Goal: Information Seeking & Learning: Check status

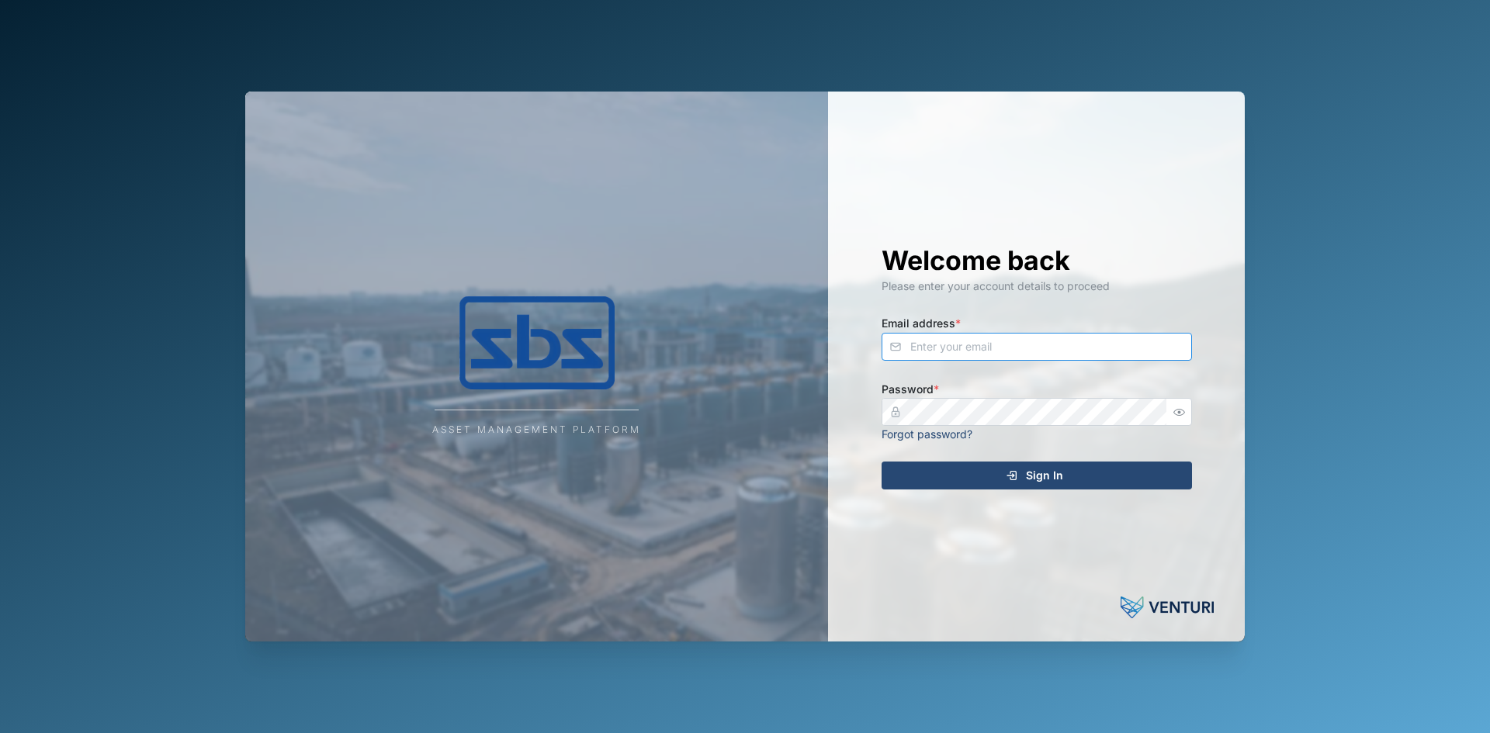
type input "[EMAIL_ADDRESS][DOMAIN_NAME]"
click at [947, 479] on div "Sign In" at bounding box center [1034, 475] width 286 height 26
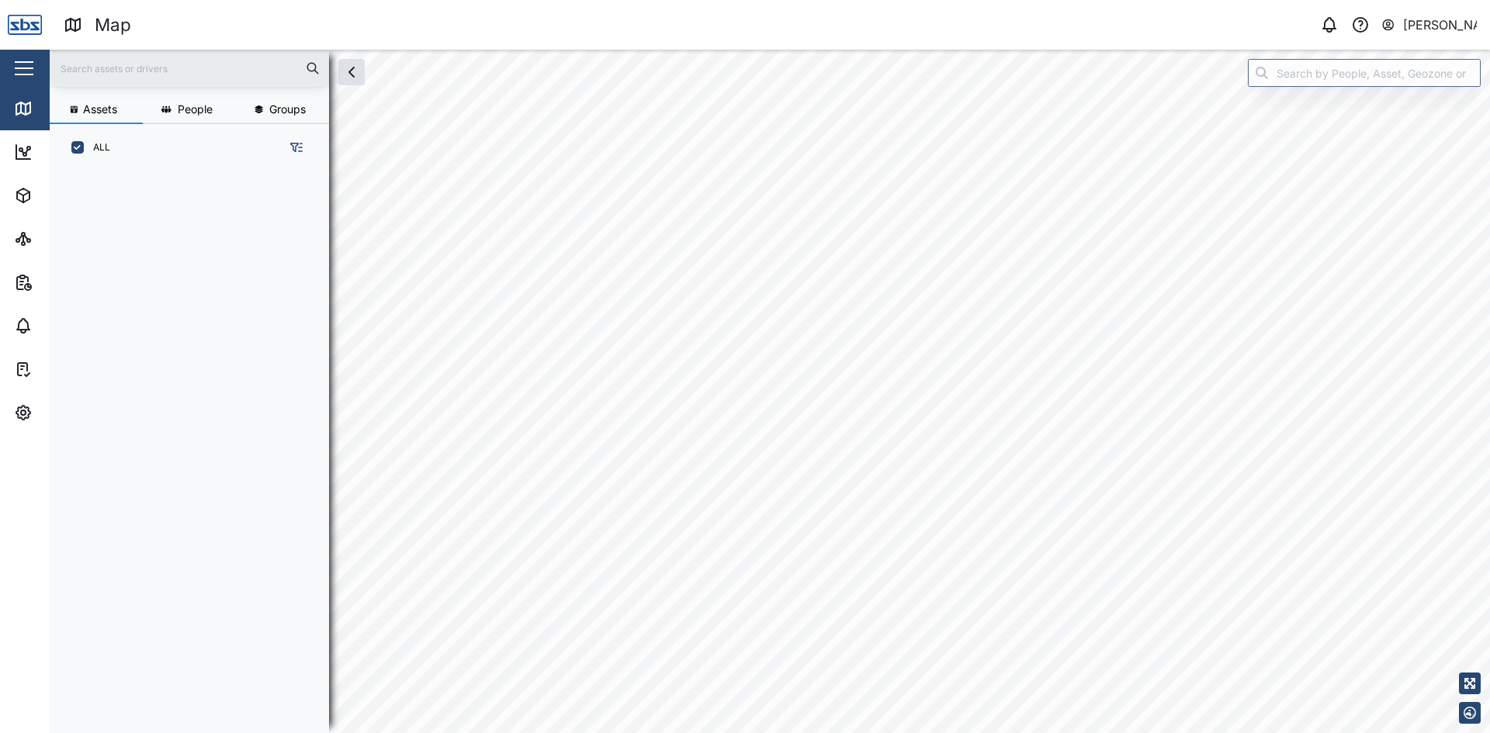
scroll to position [543, 243]
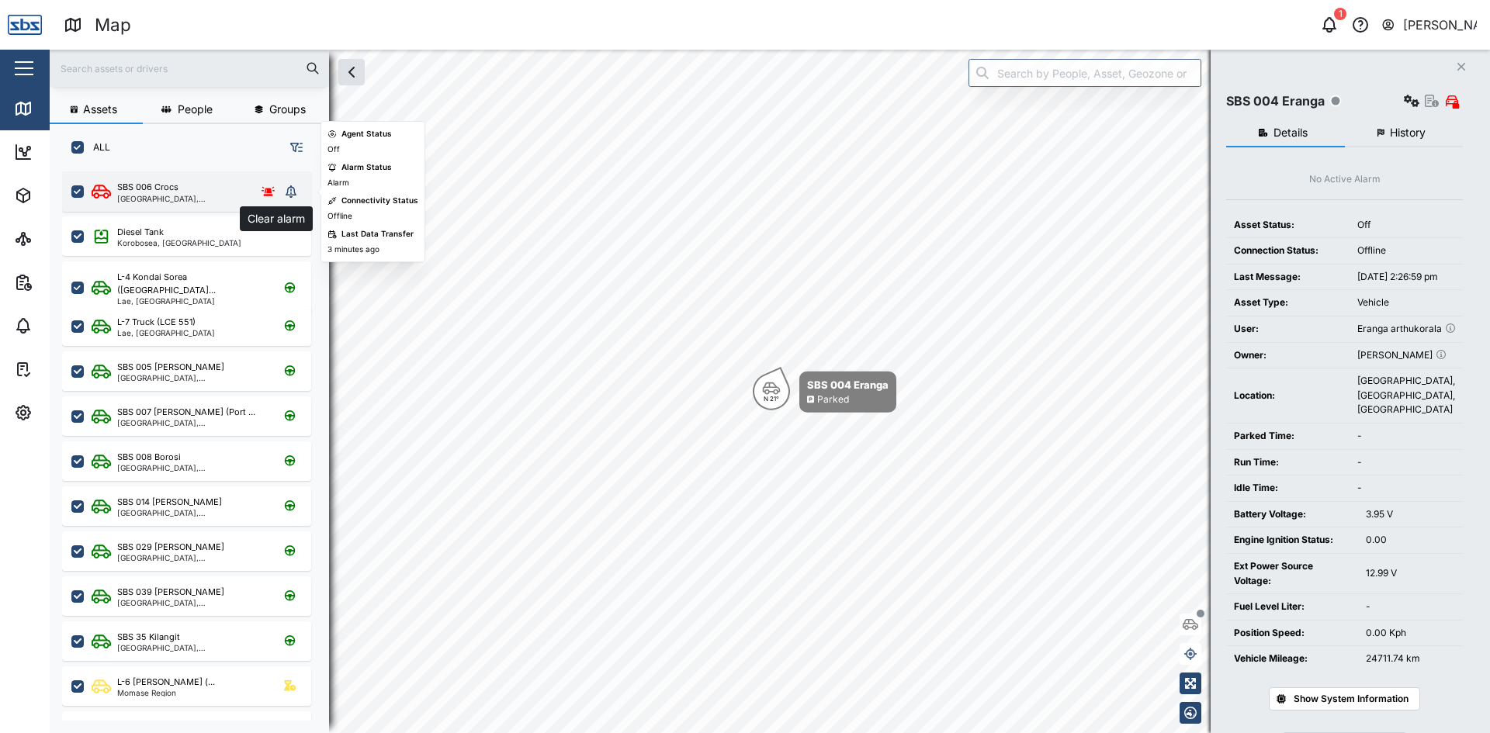
click at [290, 187] on icon "grid" at bounding box center [291, 191] width 11 height 12
click at [288, 194] on icon "grid" at bounding box center [291, 191] width 11 height 12
click at [287, 196] on icon "grid" at bounding box center [291, 191] width 11 height 12
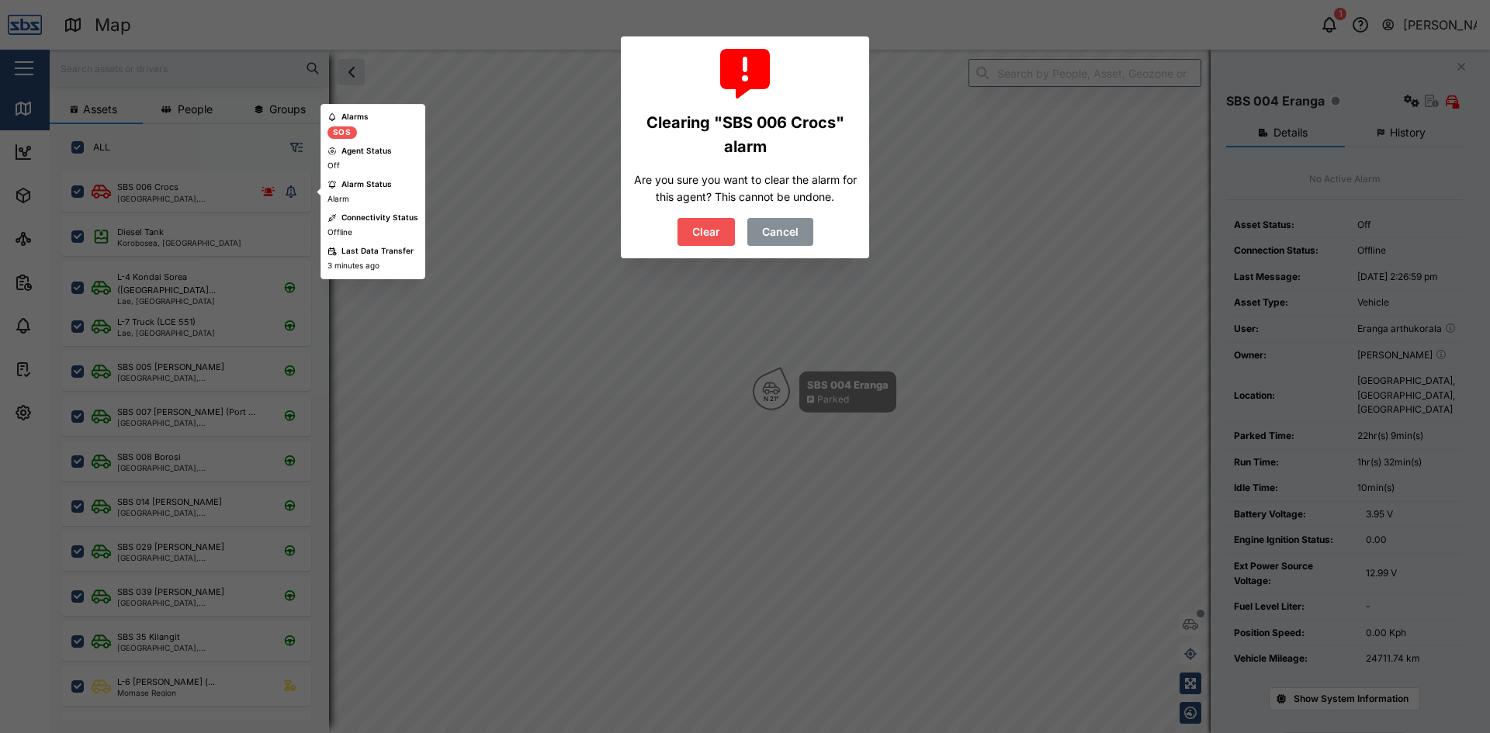
click at [704, 228] on span "Clear" at bounding box center [706, 232] width 28 height 26
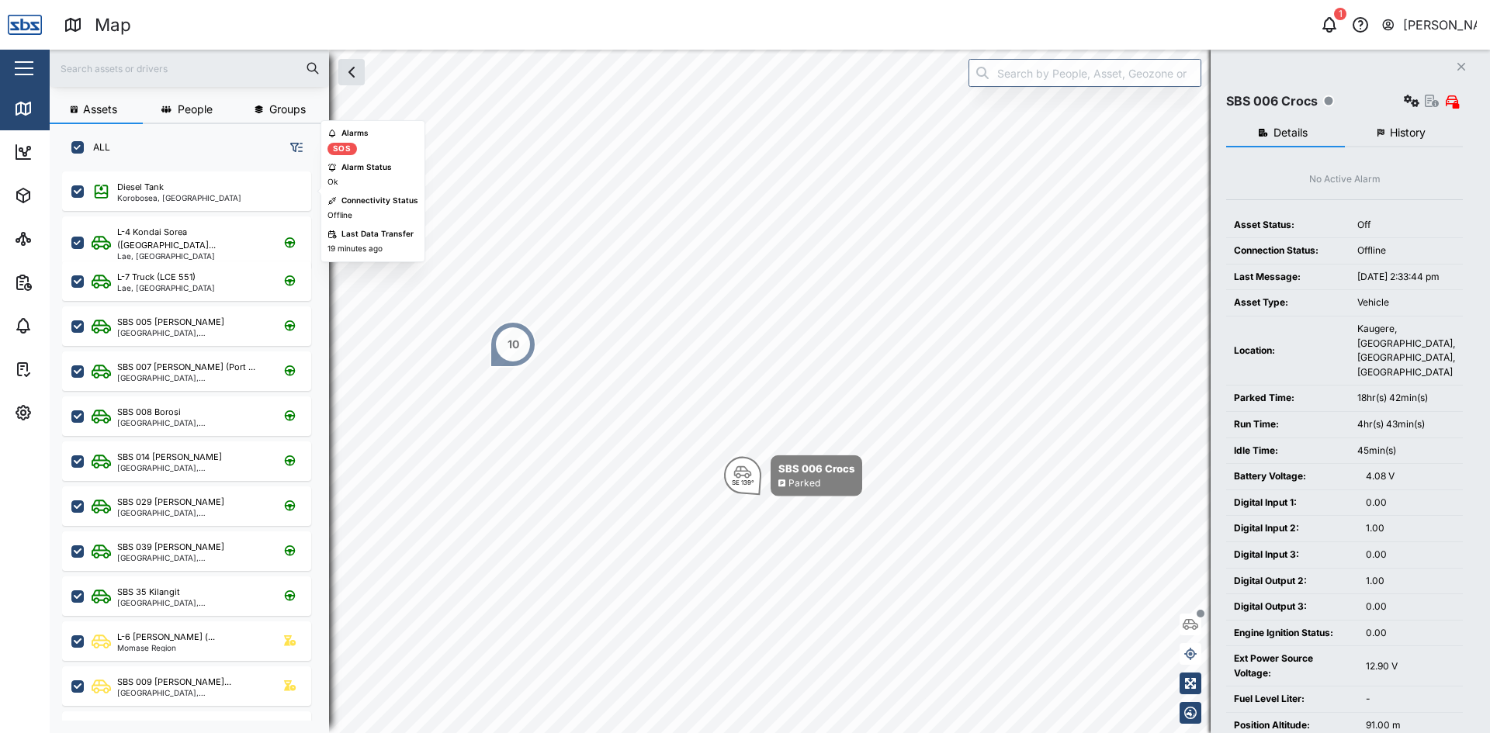
click at [1402, 130] on span "History" at bounding box center [1407, 132] width 36 height 11
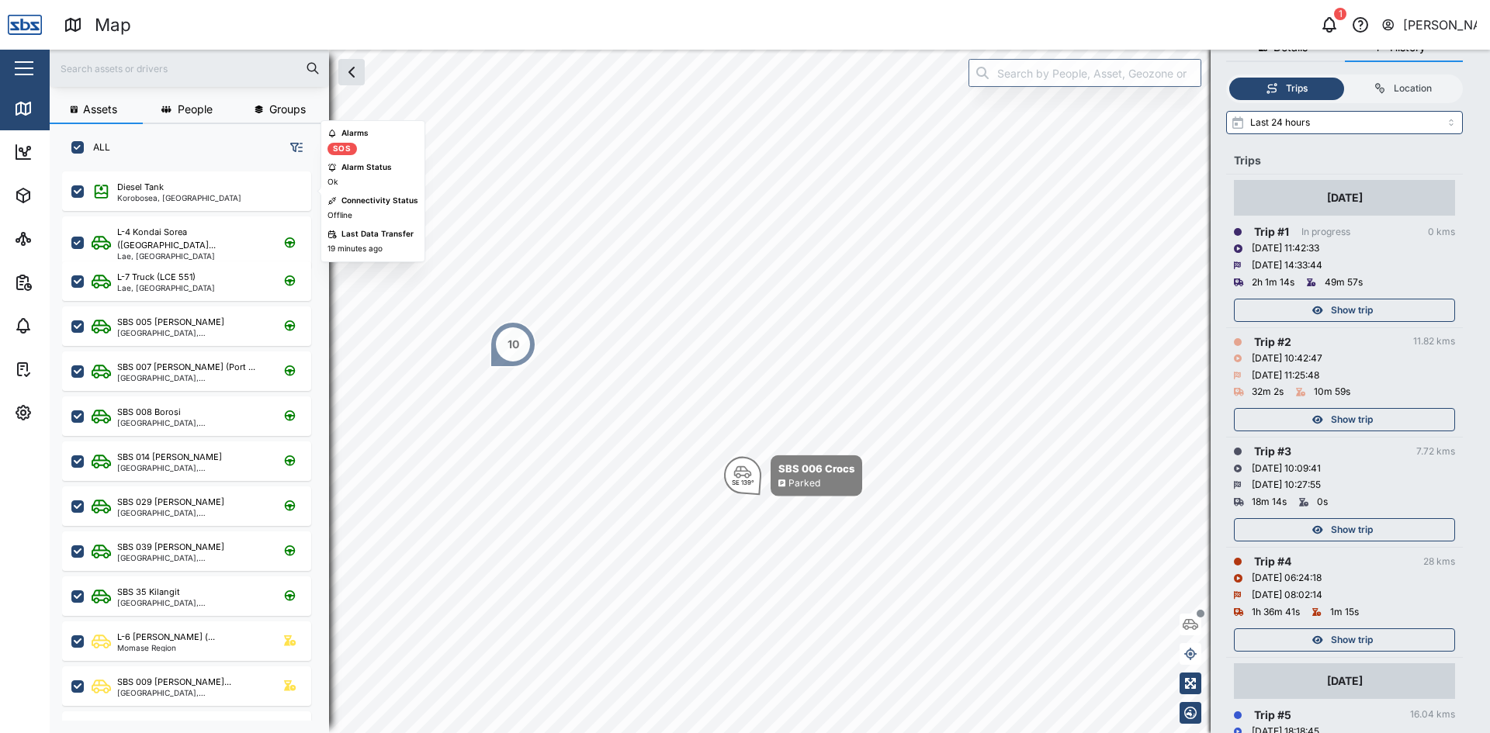
scroll to position [155, 0]
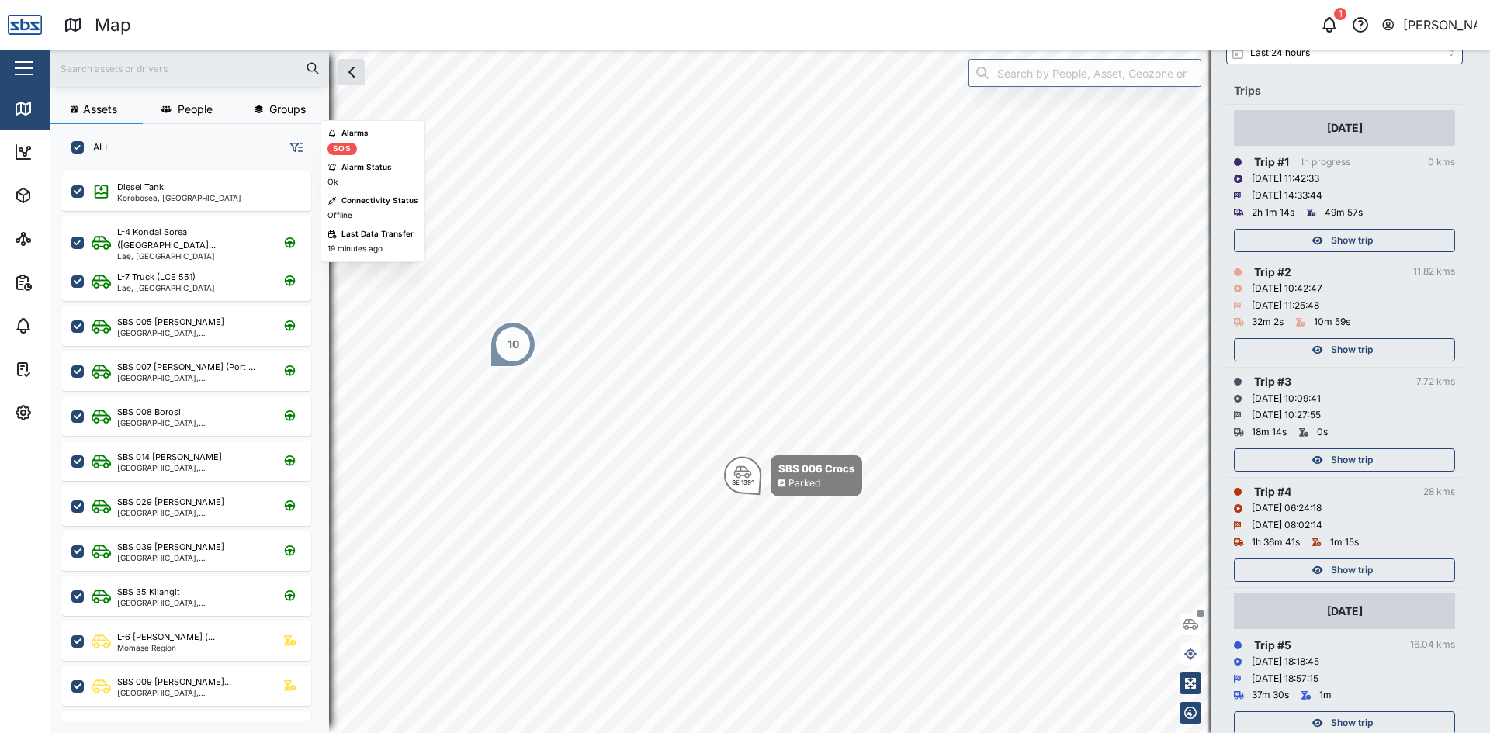
click at [1372, 565] on span "Show trip" at bounding box center [1352, 570] width 42 height 22
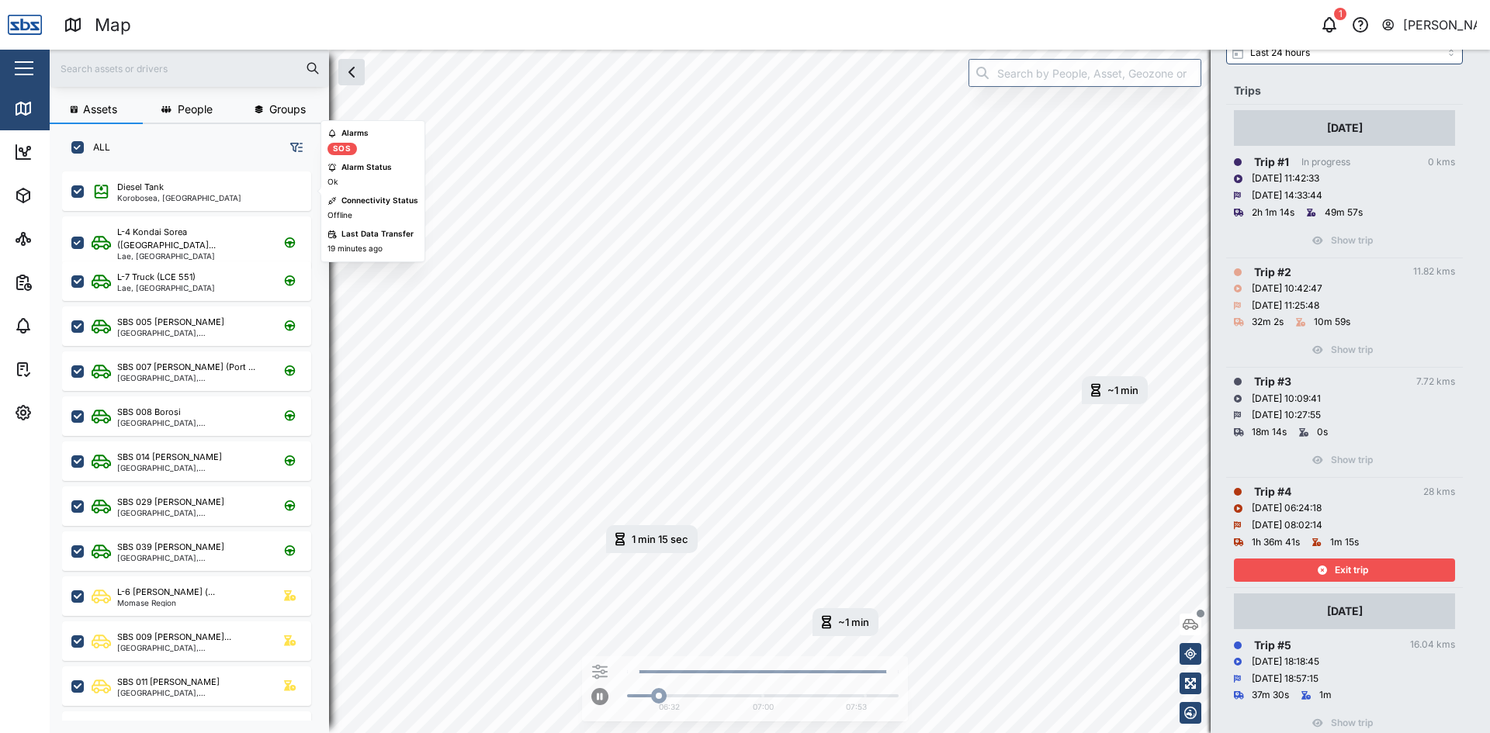
click at [1338, 566] on span "Exit trip" at bounding box center [1350, 570] width 33 height 22
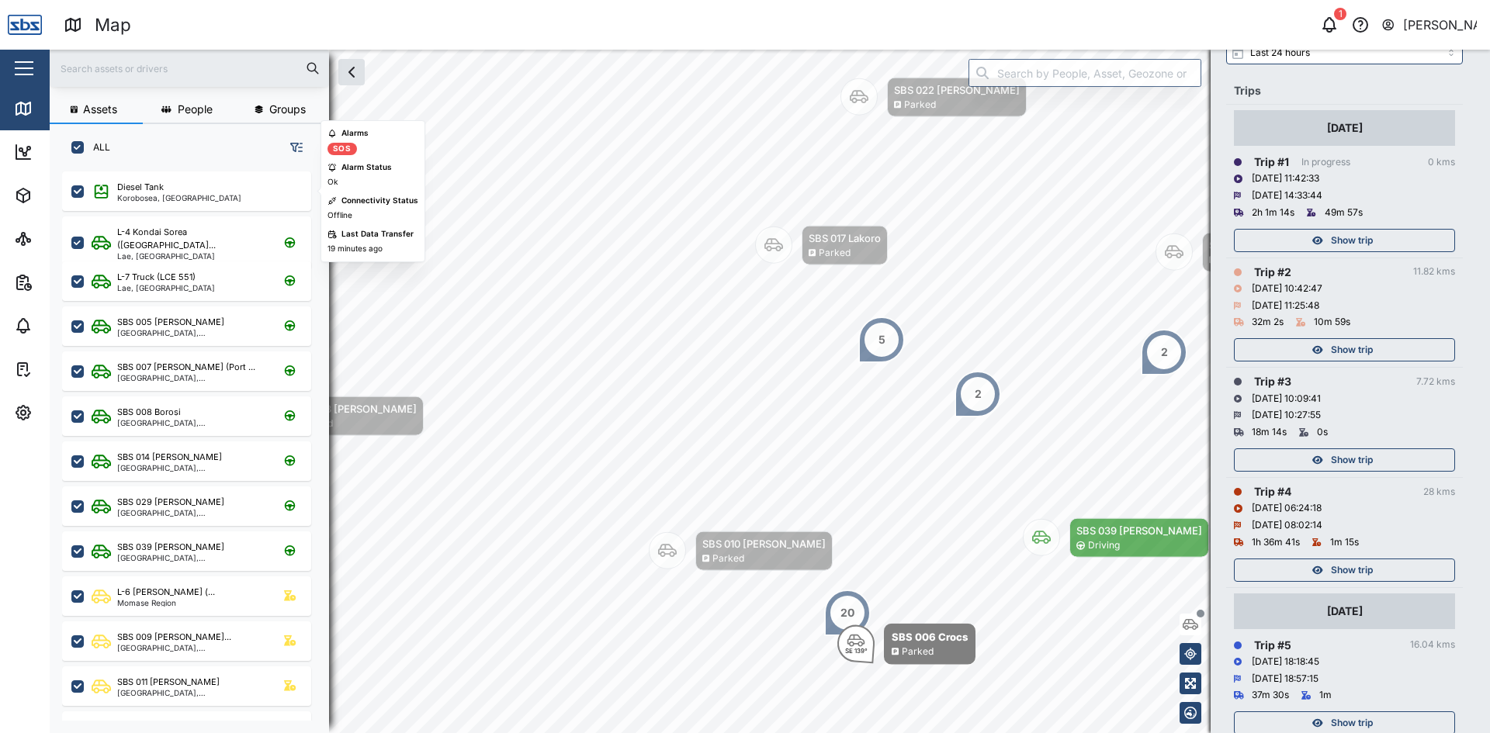
click at [1348, 462] on span "Show trip" at bounding box center [1352, 460] width 42 height 22
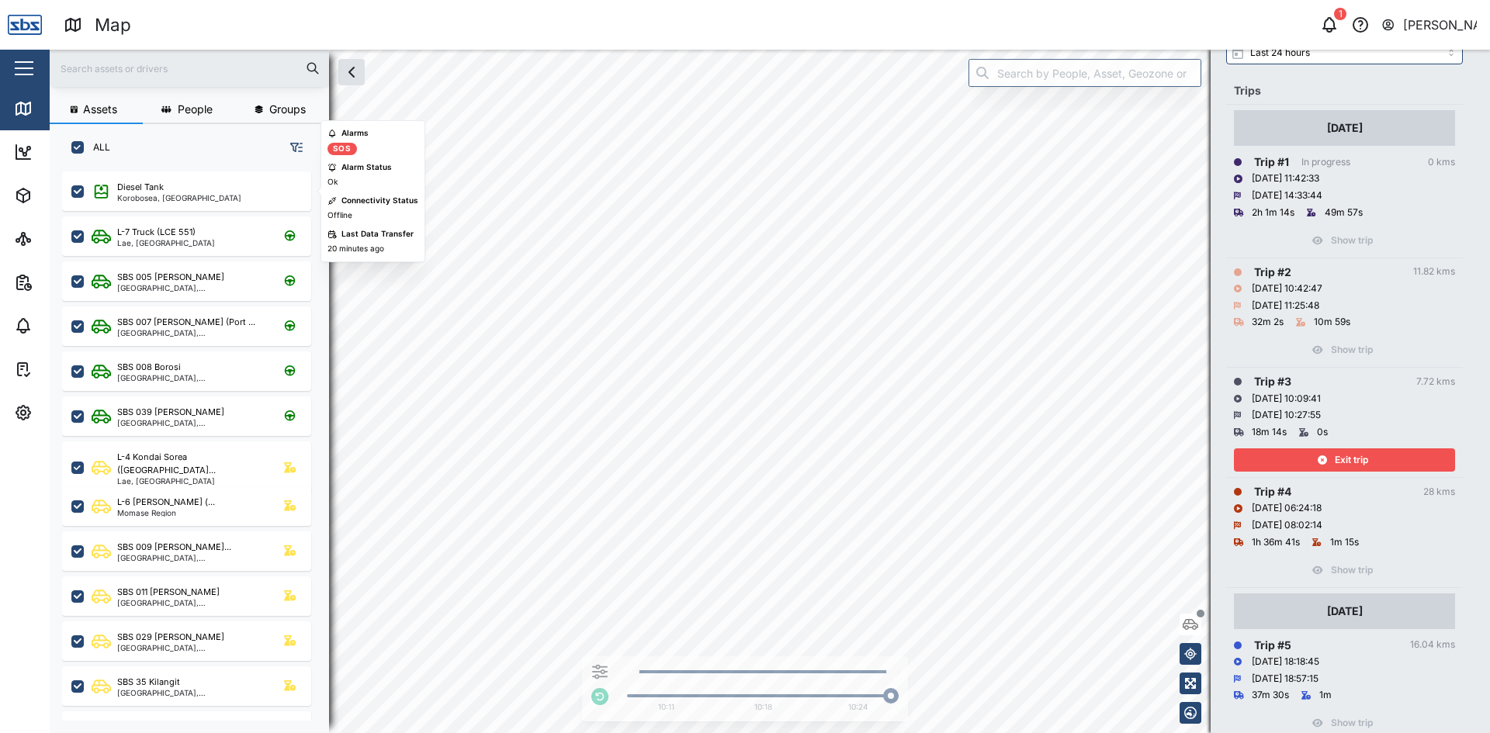
drag, startPoint x: 1365, startPoint y: 465, endPoint x: 1373, endPoint y: 361, distance: 105.1
click at [1365, 465] on span "Exit trip" at bounding box center [1350, 460] width 33 height 22
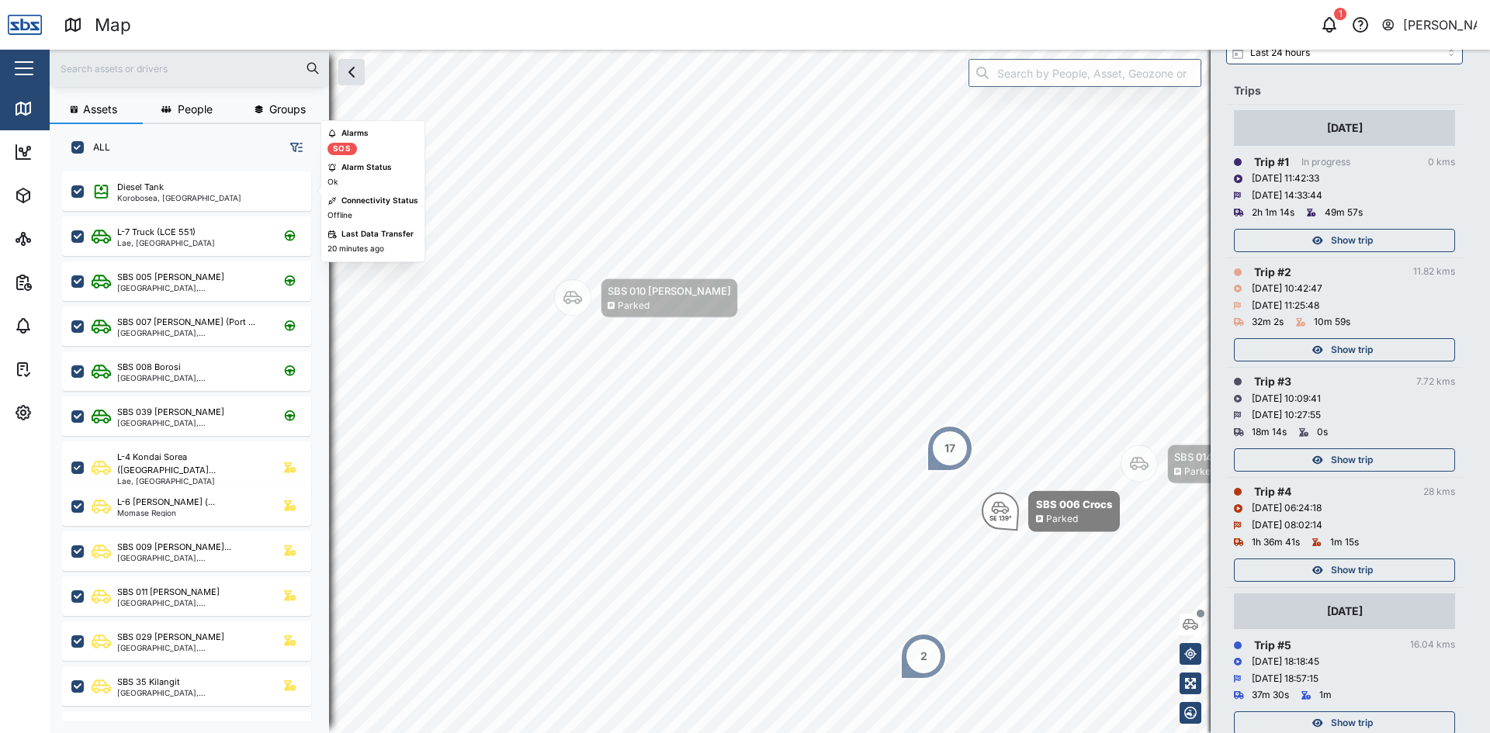
click at [1372, 349] on span "Show trip" at bounding box center [1352, 350] width 42 height 22
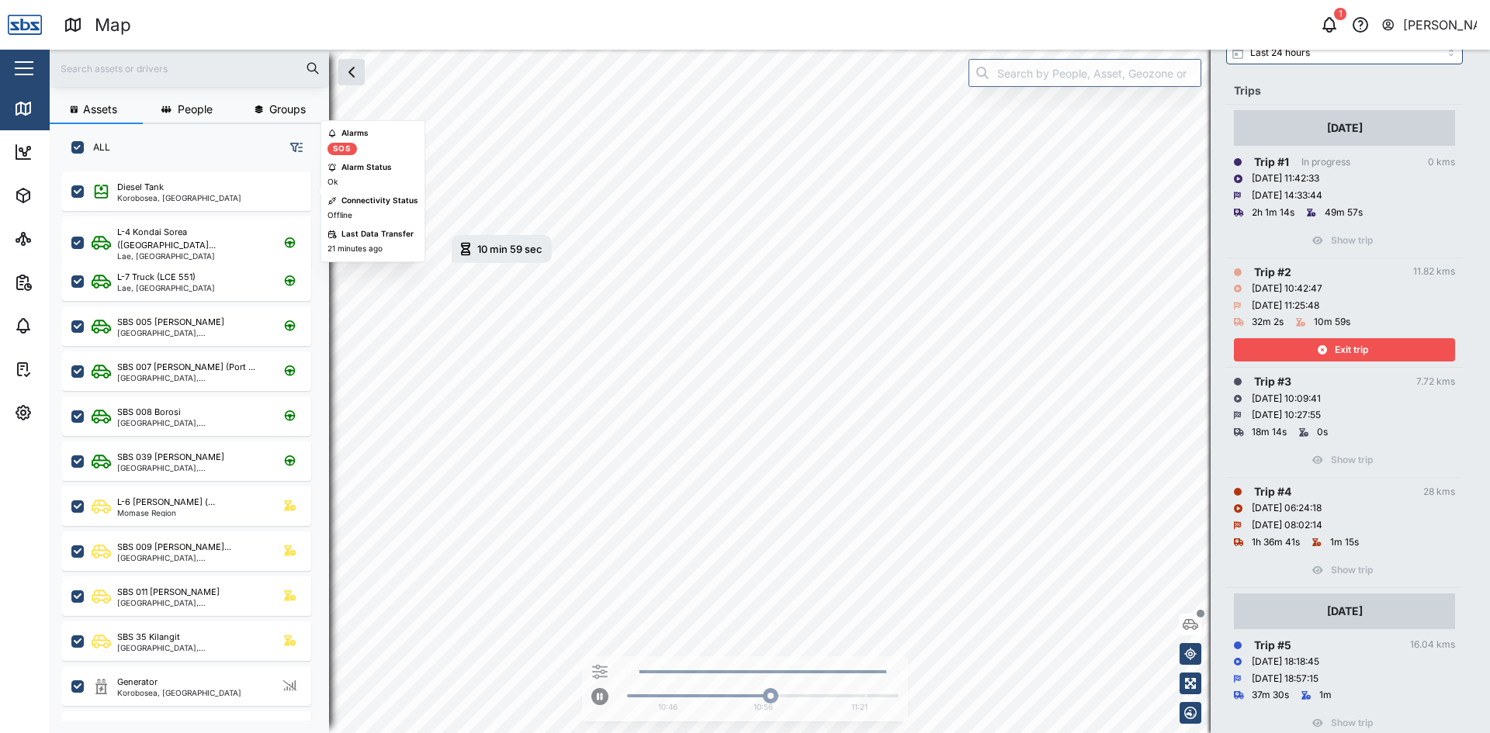
click at [1337, 345] on span "Exit trip" at bounding box center [1350, 350] width 33 height 22
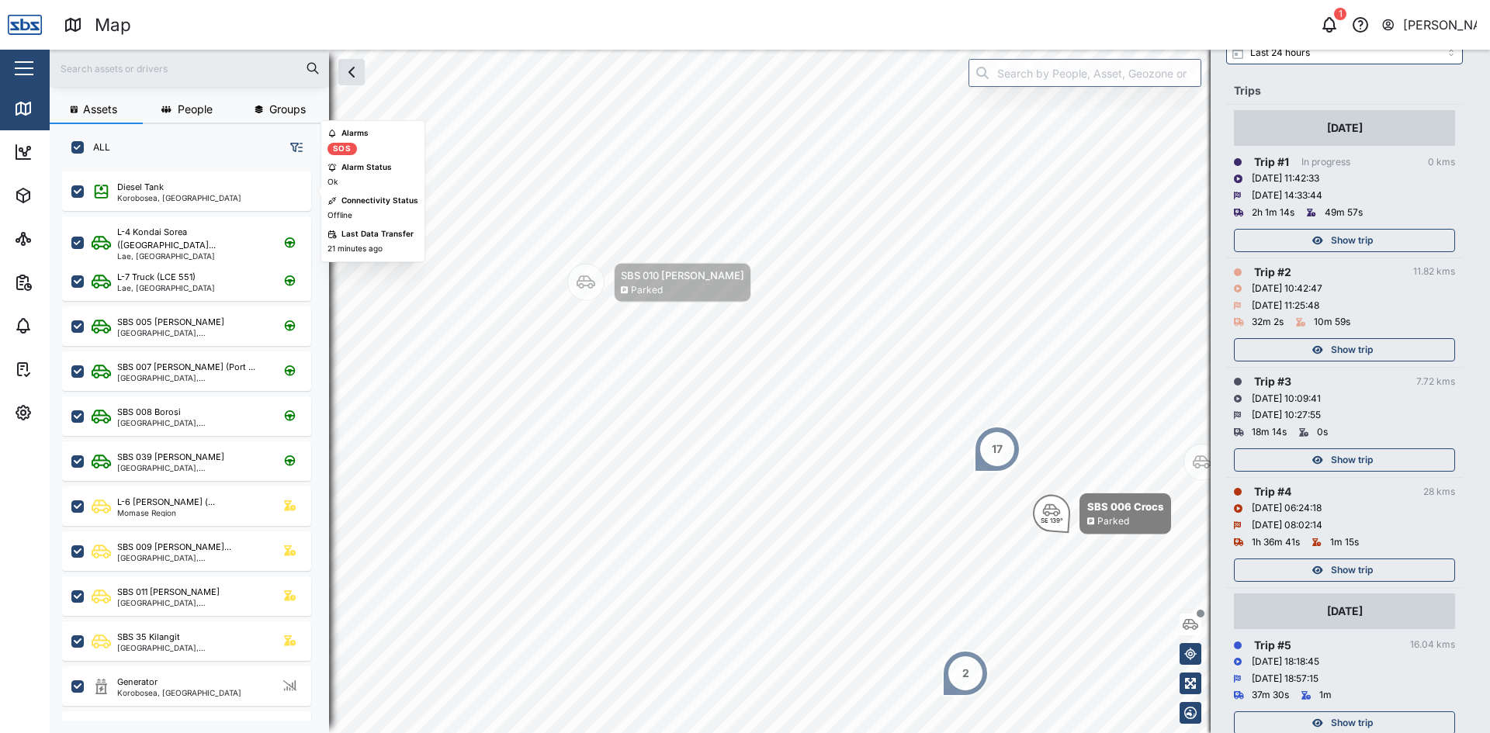
click at [1345, 235] on span "Show trip" at bounding box center [1352, 241] width 42 height 22
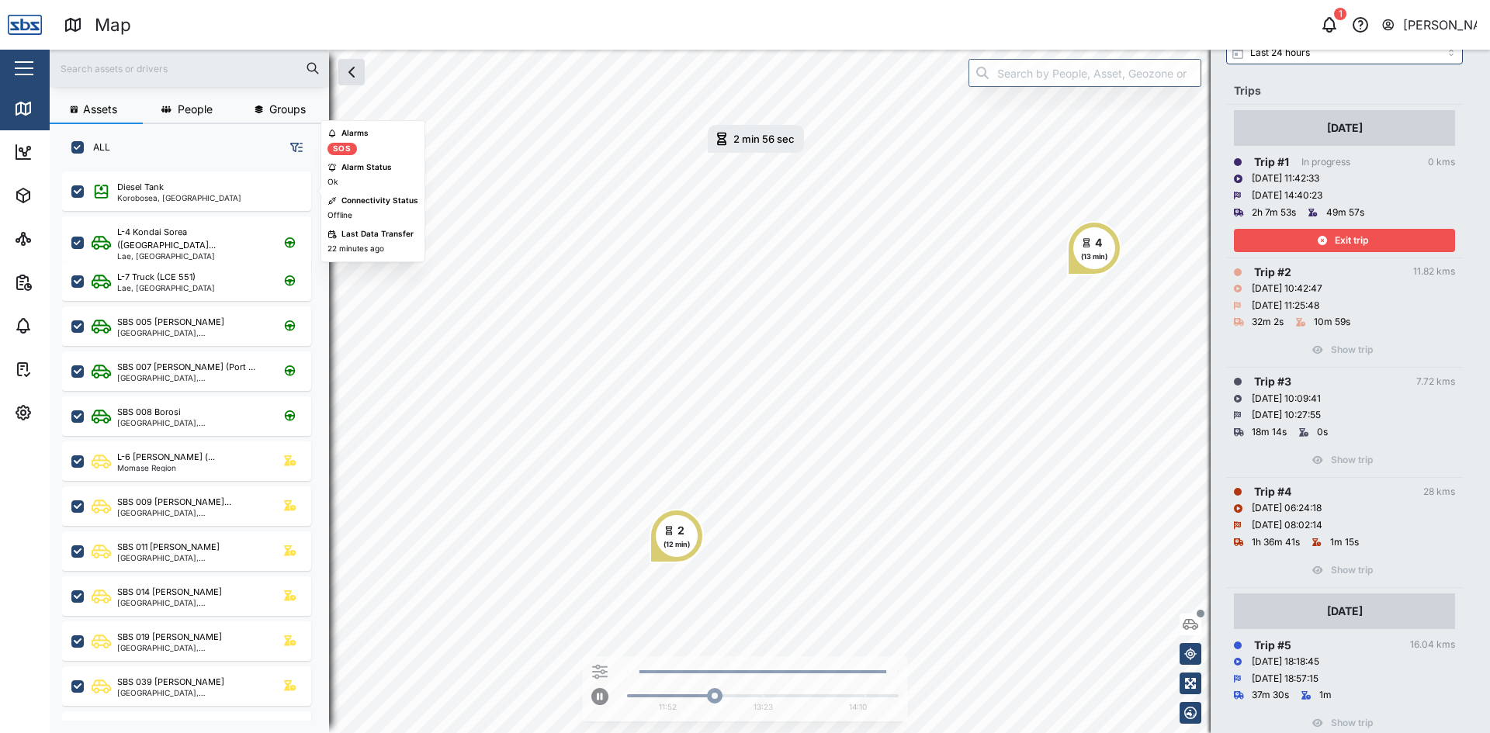
click at [1289, 236] on div "Exit trip" at bounding box center [1342, 241] width 202 height 22
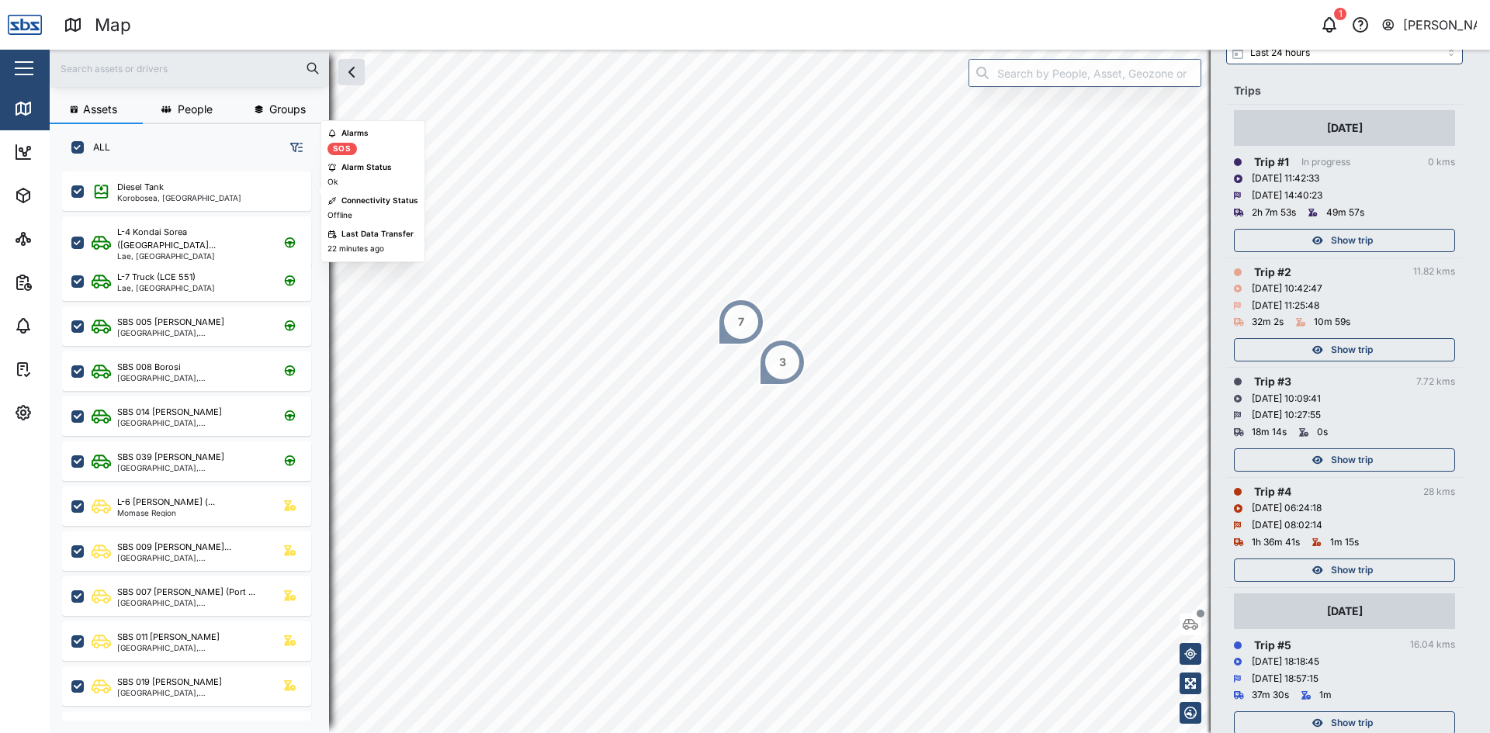
click at [754, 339] on div "7" at bounding box center [741, 322] width 47 height 47
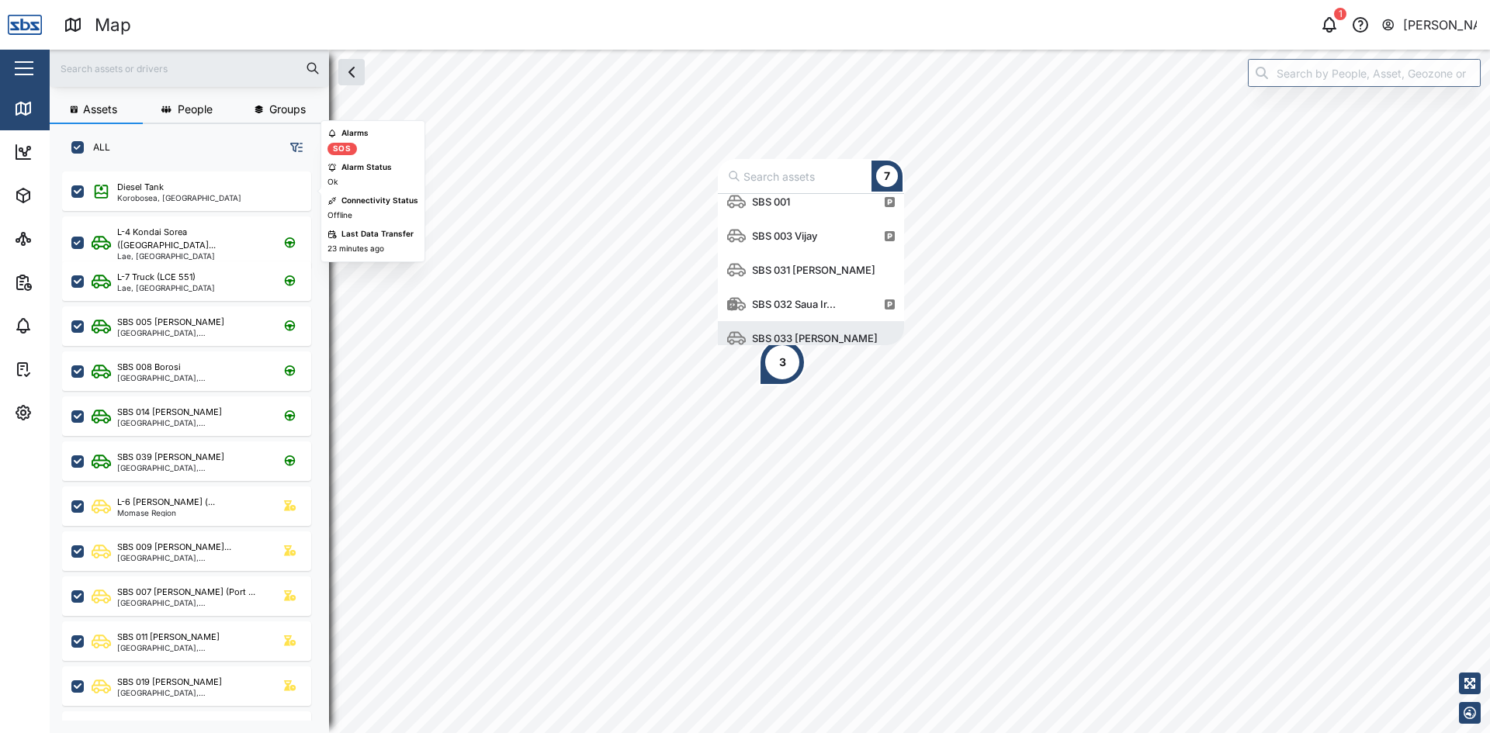
scroll to position [88, 0]
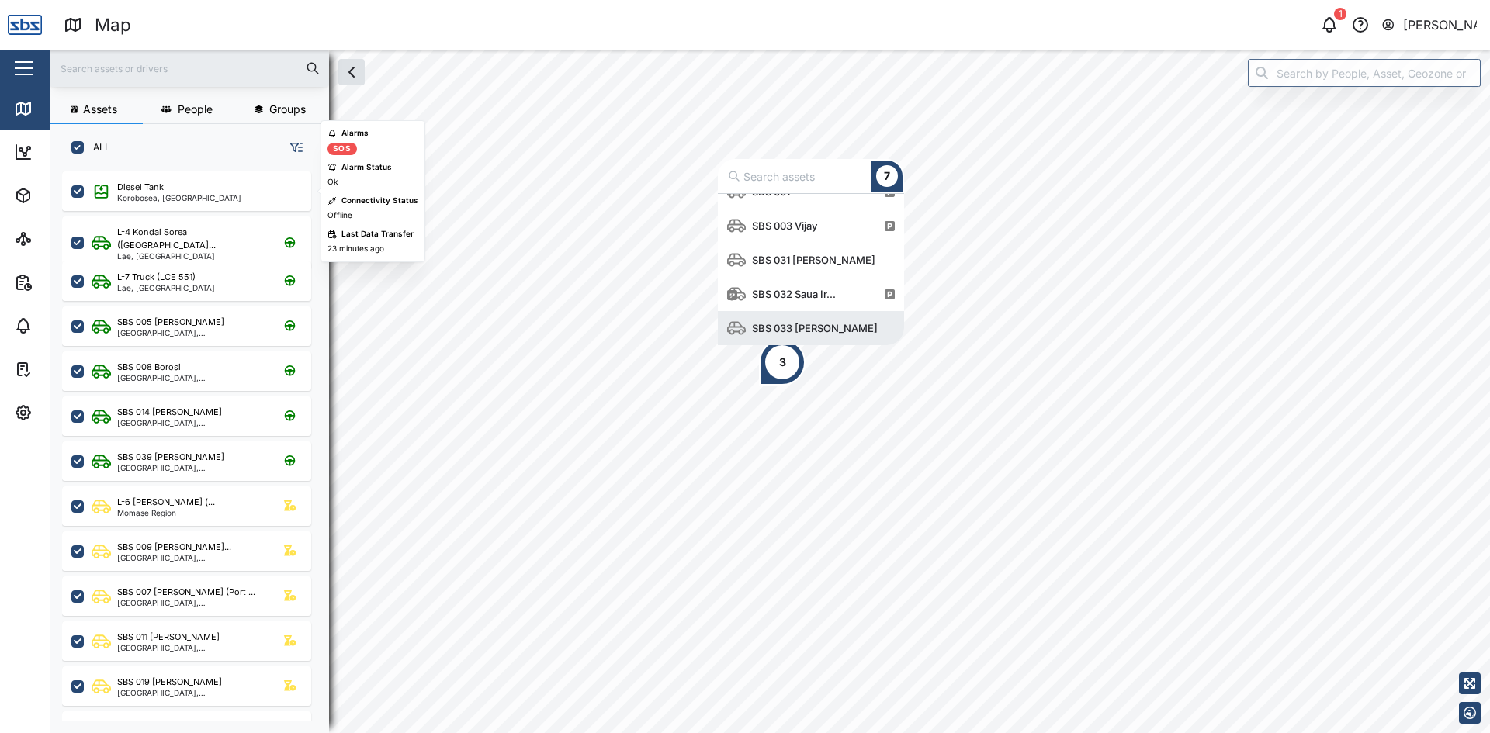
click at [800, 378] on div "3" at bounding box center [782, 362] width 47 height 47
click at [781, 369] on div "3" at bounding box center [782, 362] width 7 height 17
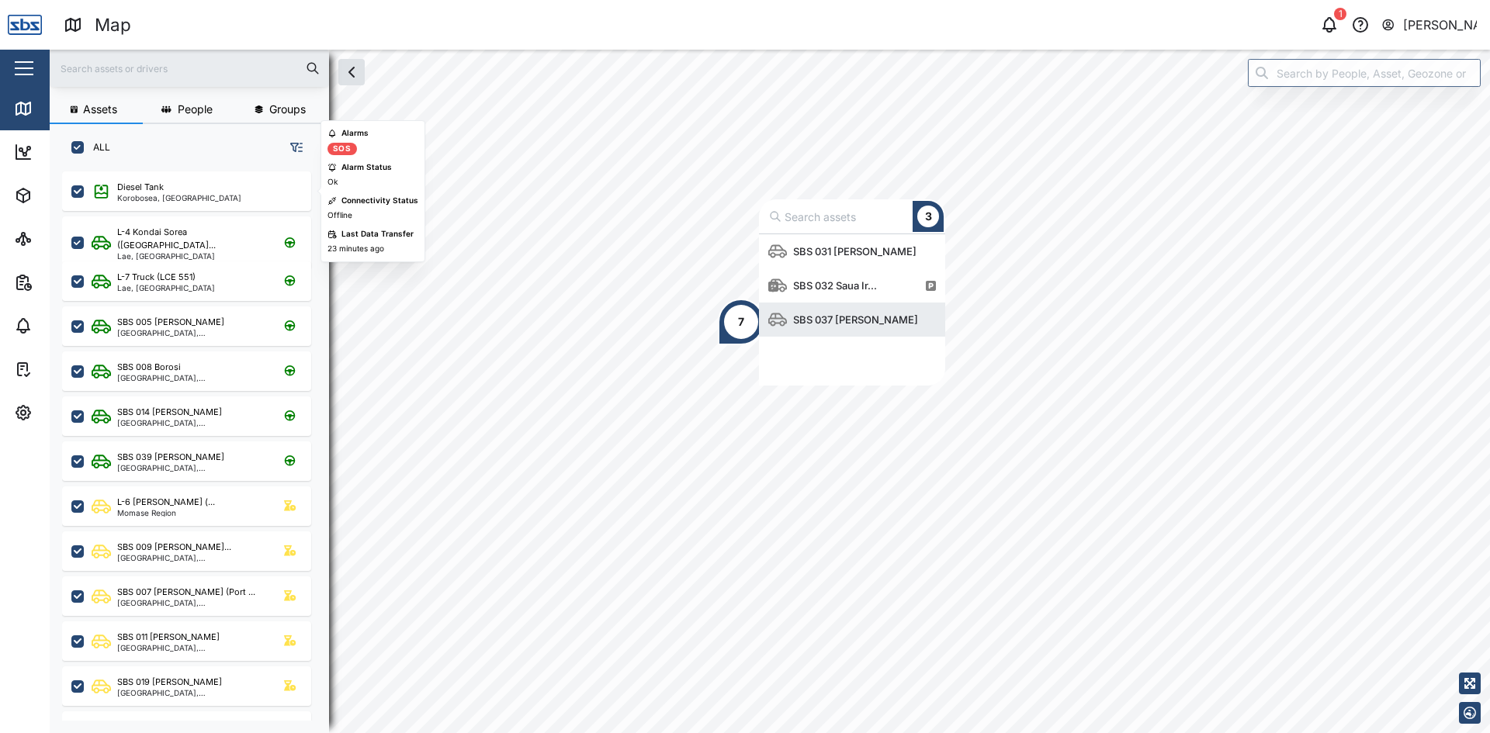
scroll to position [140, 175]
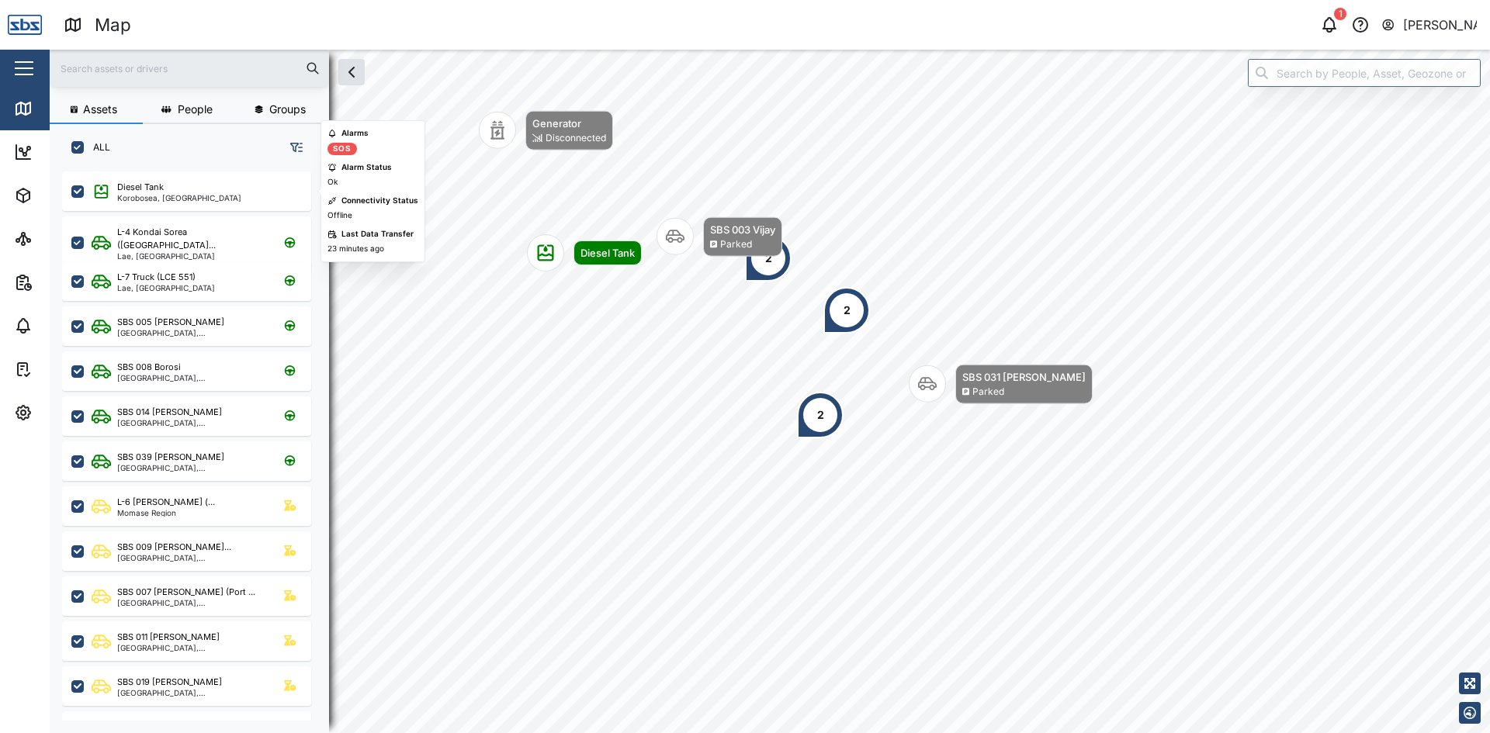
click at [767, 268] on div "2" at bounding box center [768, 258] width 47 height 47
click at [852, 310] on div "2" at bounding box center [846, 310] width 47 height 47
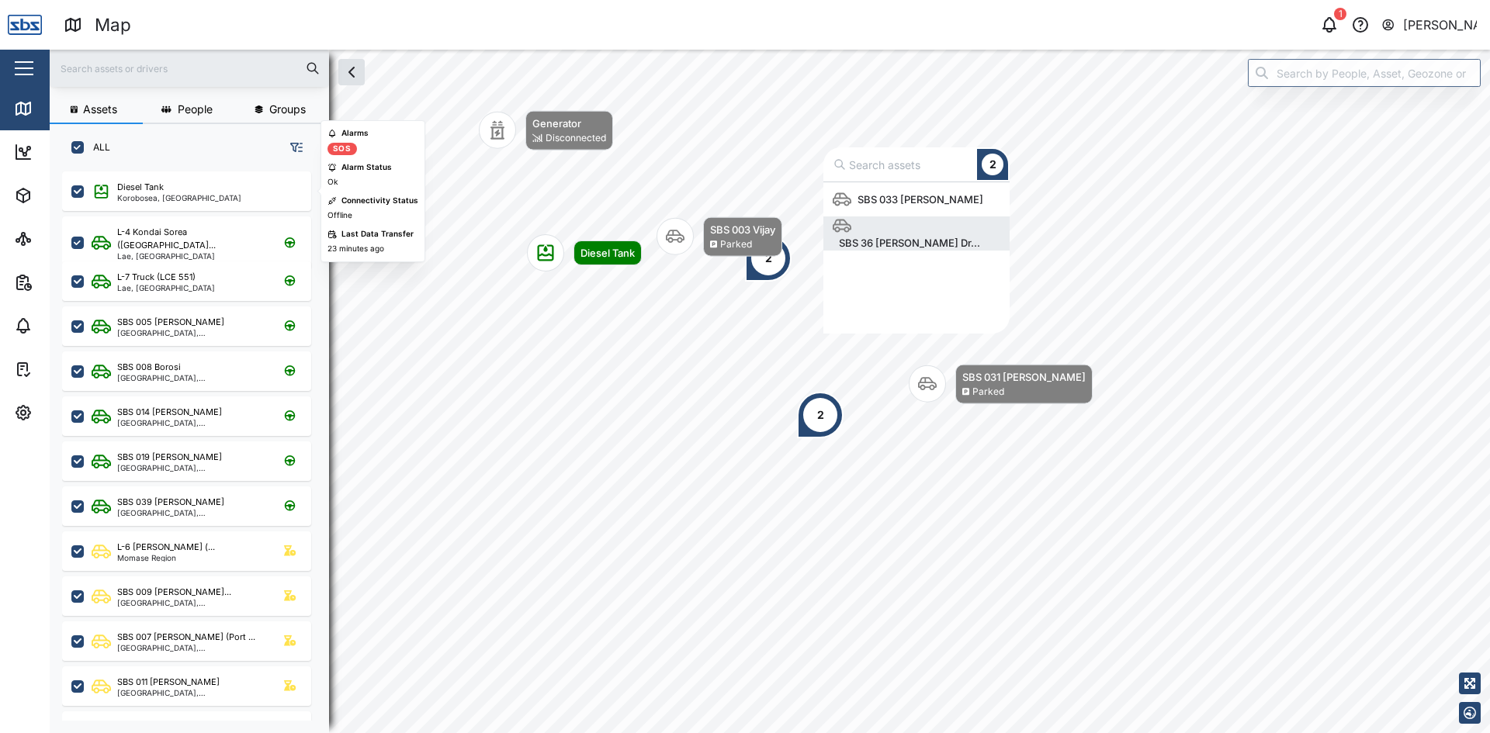
click at [812, 420] on div "2" at bounding box center [820, 415] width 47 height 47
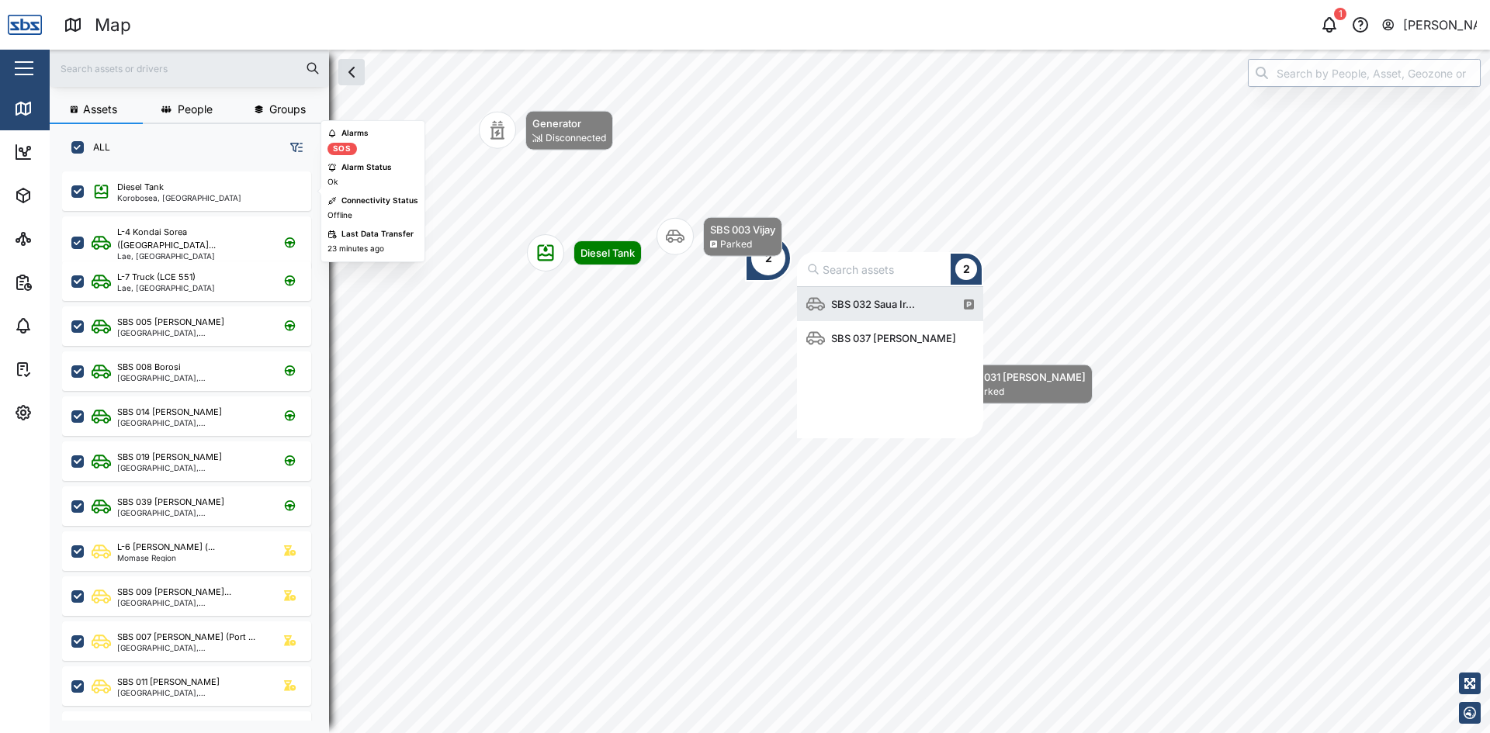
click at [1288, 85] on input "search" at bounding box center [1364, 73] width 233 height 28
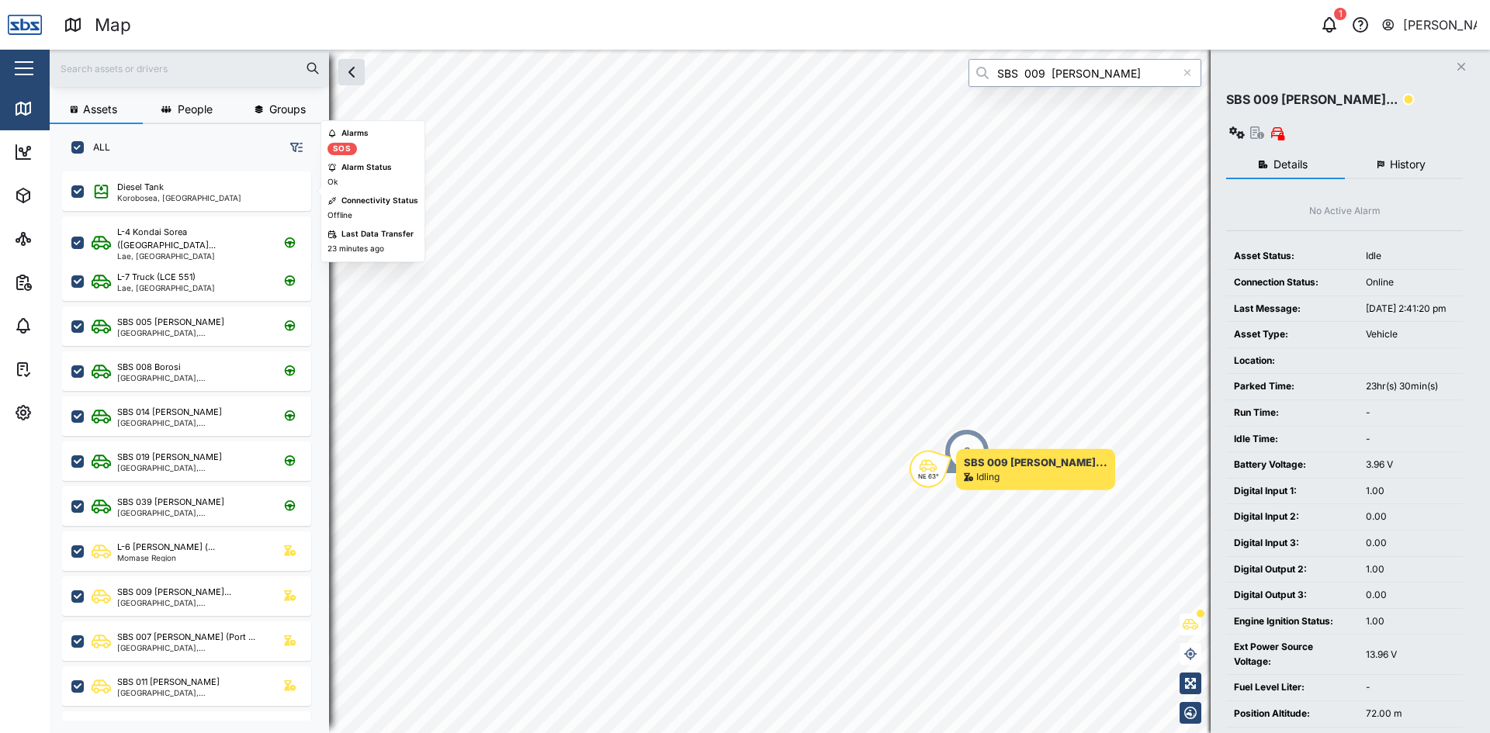
type input "SBS 009 [PERSON_NAME]"
click at [1463, 66] on icon "Close" at bounding box center [1460, 67] width 9 height 12
